Goal: Find specific page/section: Find specific page/section

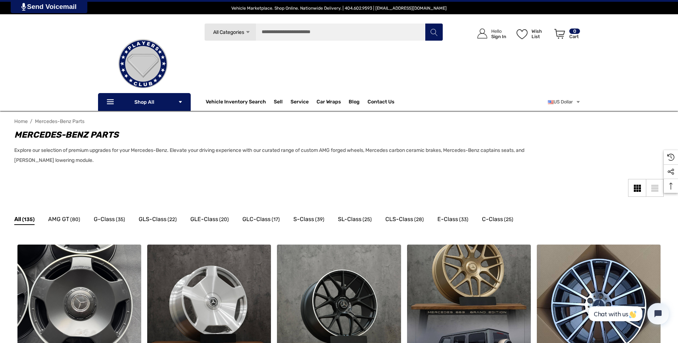
click at [246, 32] on icon "Icon Arrow Down Icon Arrow Down" at bounding box center [247, 32] width 5 height 5
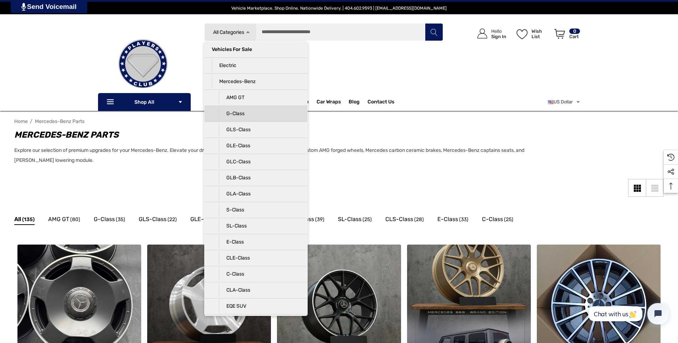
click at [242, 113] on p "G-Class" at bounding box center [259, 114] width 81 height 14
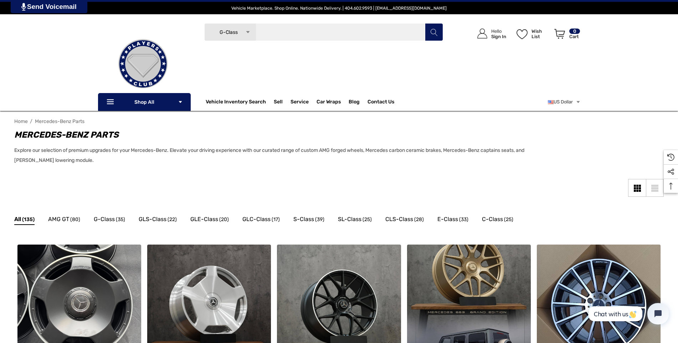
click at [291, 32] on input "Search" at bounding box center [323, 32] width 239 height 18
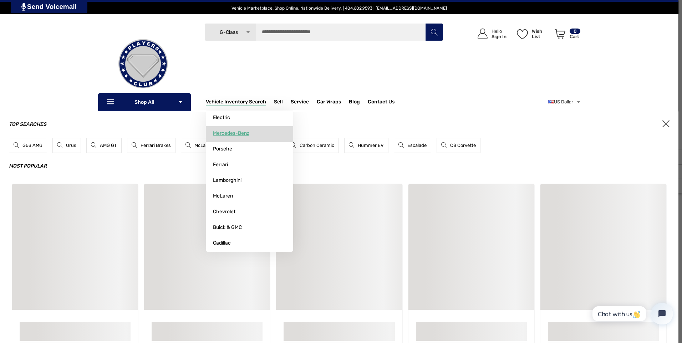
click at [226, 134] on span "Mercedes-Benz" at bounding box center [231, 133] width 36 height 6
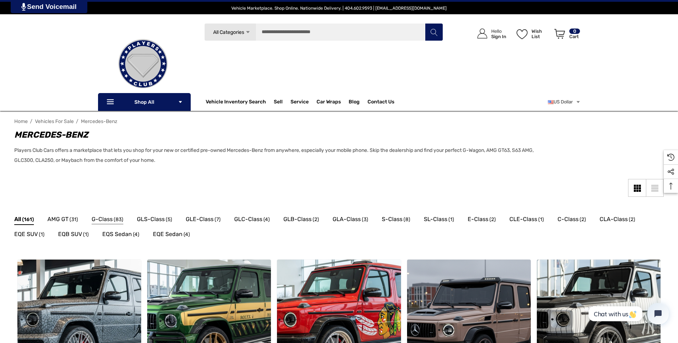
click at [112, 220] on span "G-Class" at bounding box center [102, 219] width 21 height 9
